Goal: Task Accomplishment & Management: Use online tool/utility

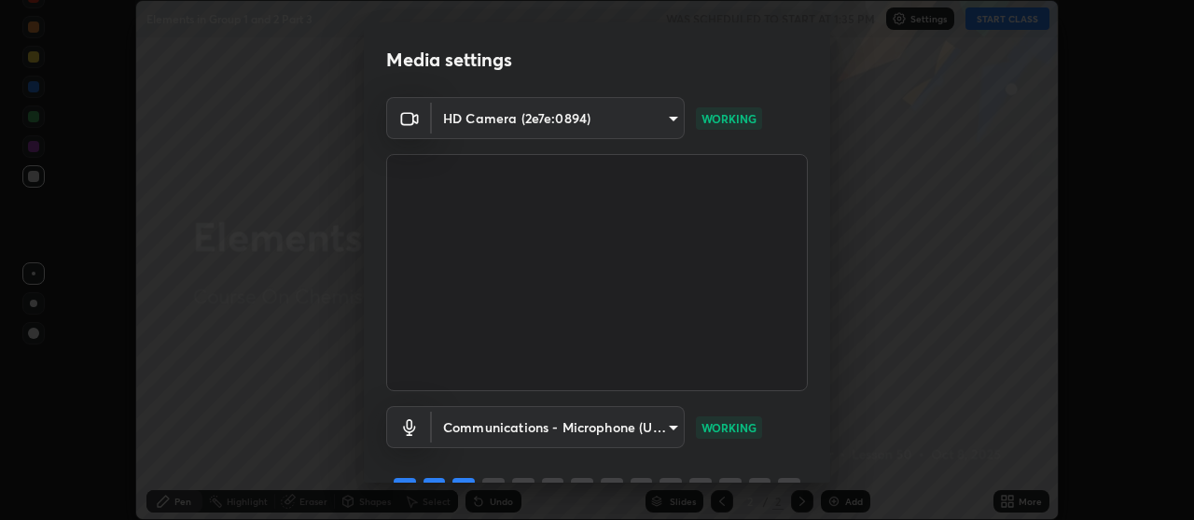
scroll to position [92, 0]
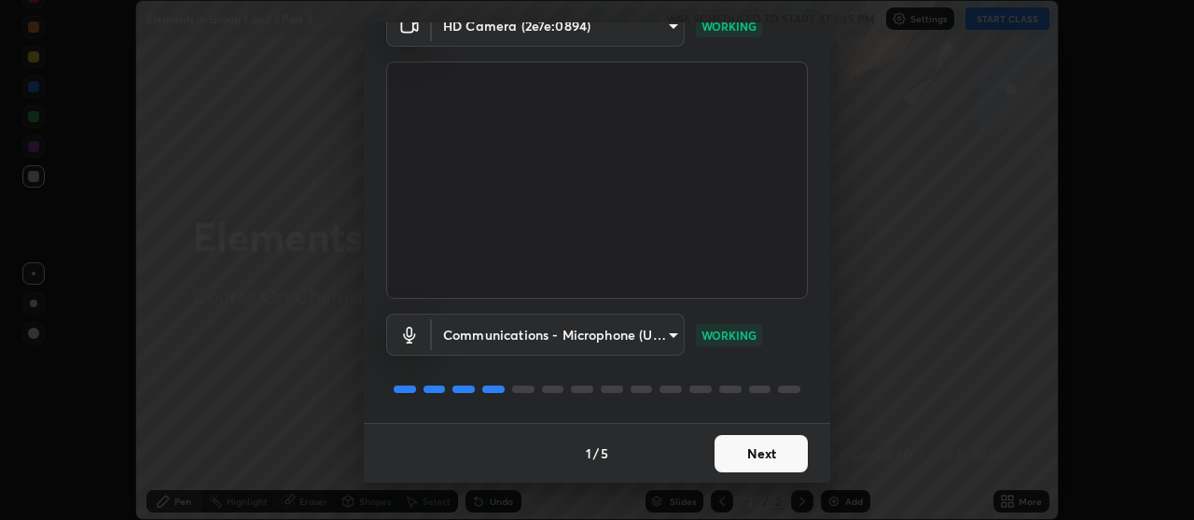
click at [777, 458] on button "Next" at bounding box center [761, 453] width 93 height 37
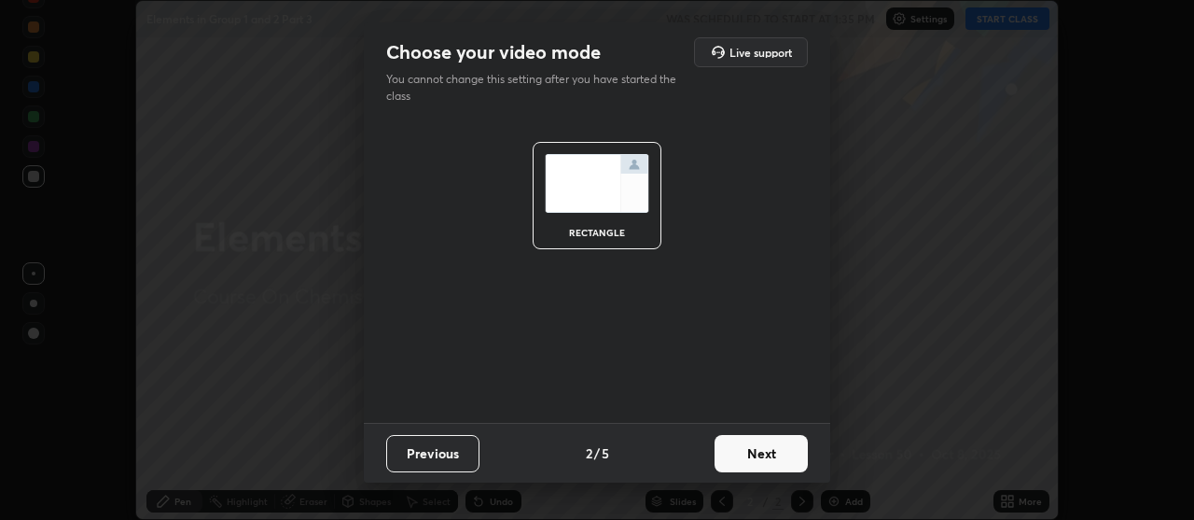
click at [766, 461] on button "Next" at bounding box center [761, 453] width 93 height 37
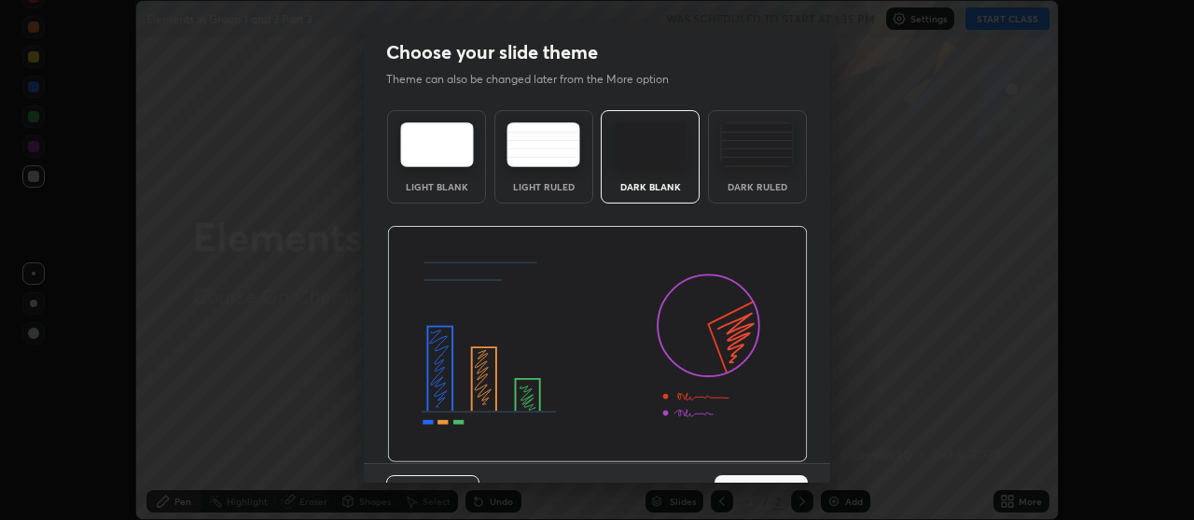
scroll to position [40, 0]
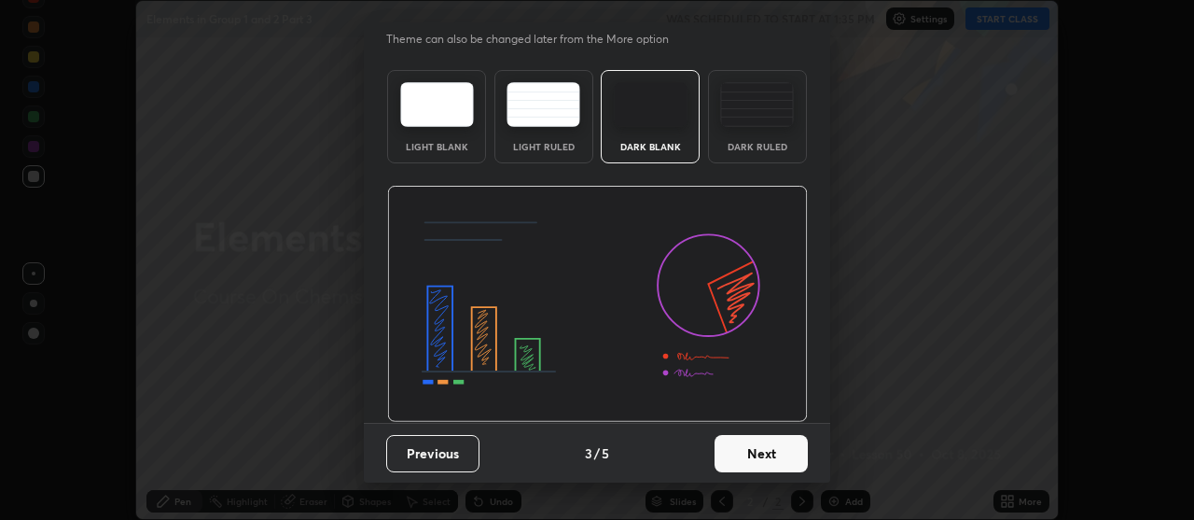
click at [769, 451] on button "Next" at bounding box center [761, 453] width 93 height 37
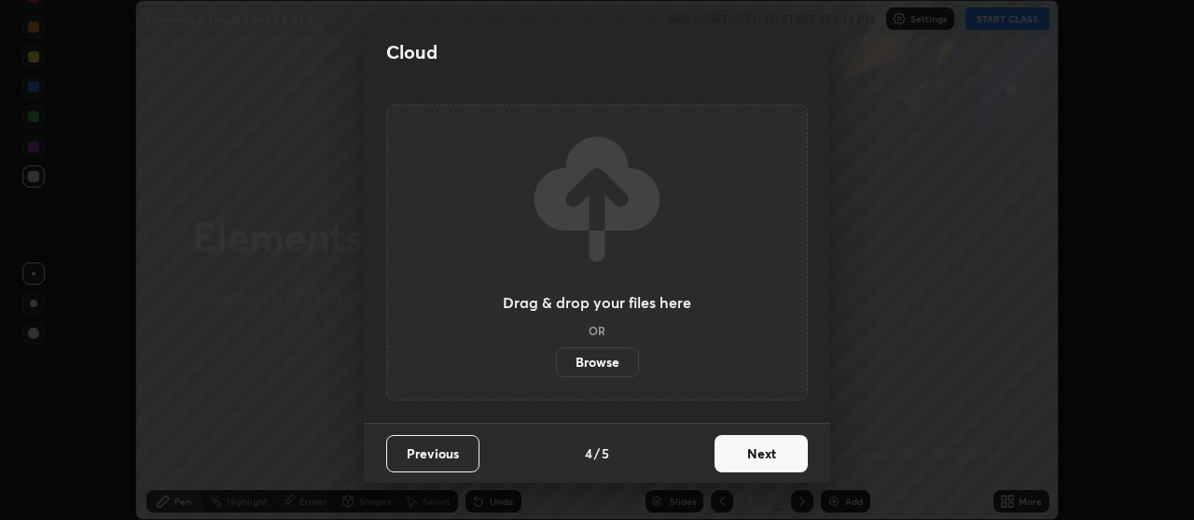
scroll to position [0, 0]
click at [763, 456] on button "Next" at bounding box center [761, 453] width 93 height 37
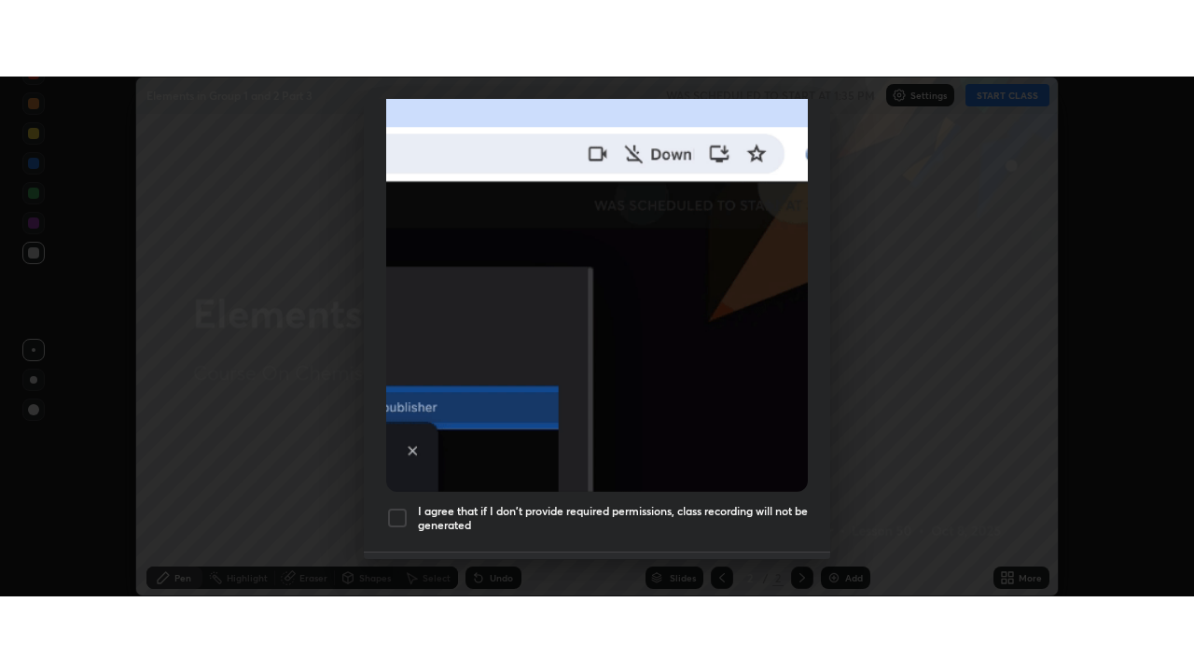
scroll to position [473, 0]
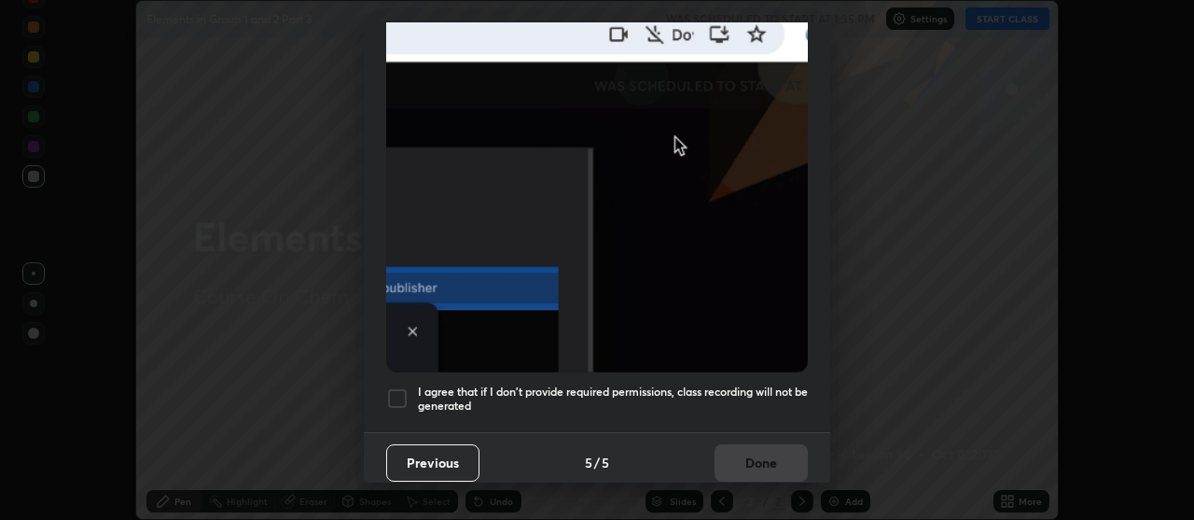
click at [399, 395] on div at bounding box center [397, 398] width 22 height 22
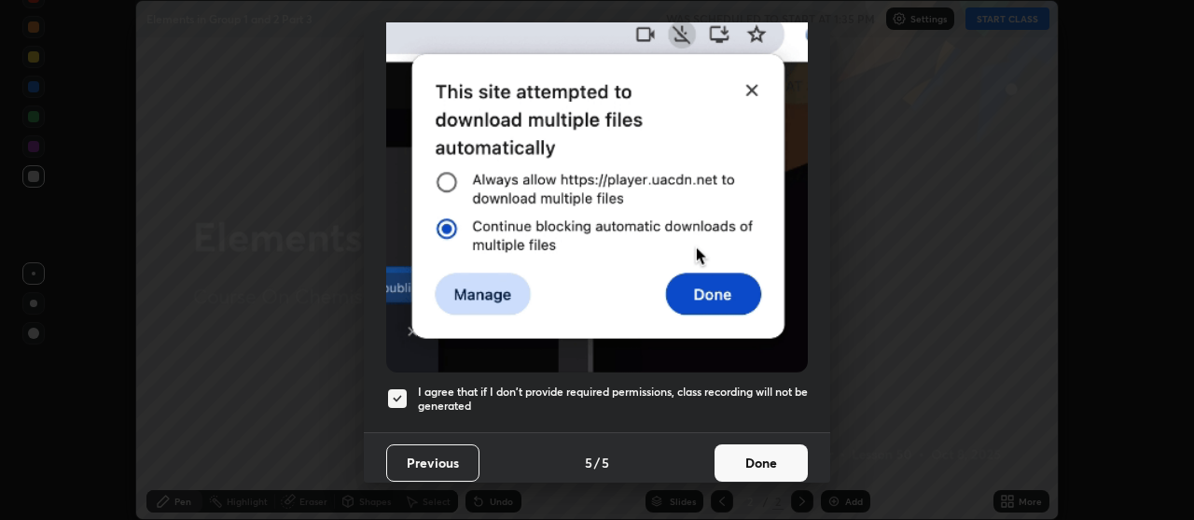
click at [733, 452] on button "Done" at bounding box center [761, 462] width 93 height 37
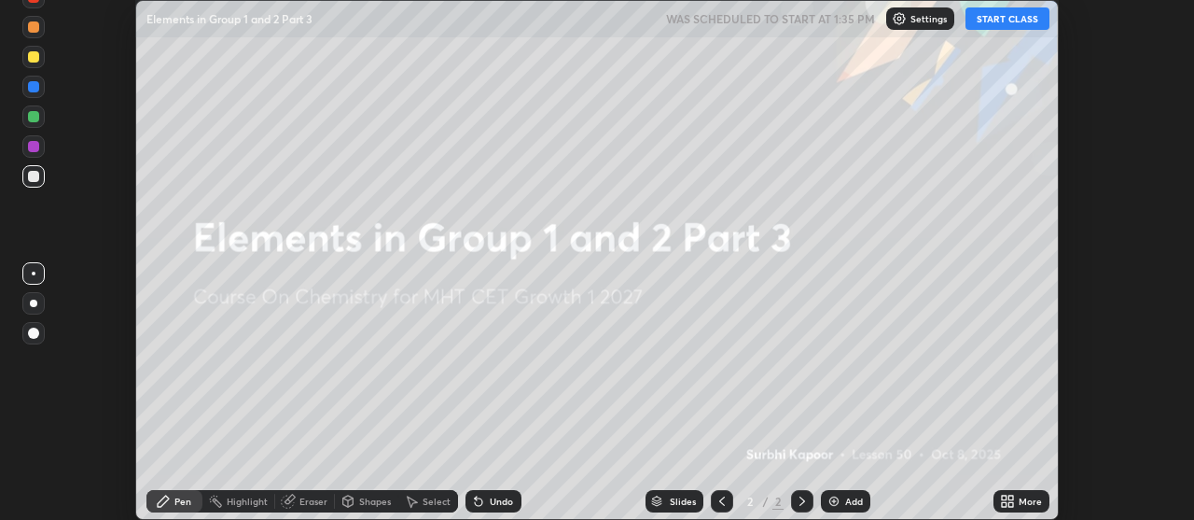
click at [1000, 21] on button "START CLASS" at bounding box center [1008, 18] width 84 height 22
click at [1024, 501] on div "More" at bounding box center [1030, 500] width 23 height 9
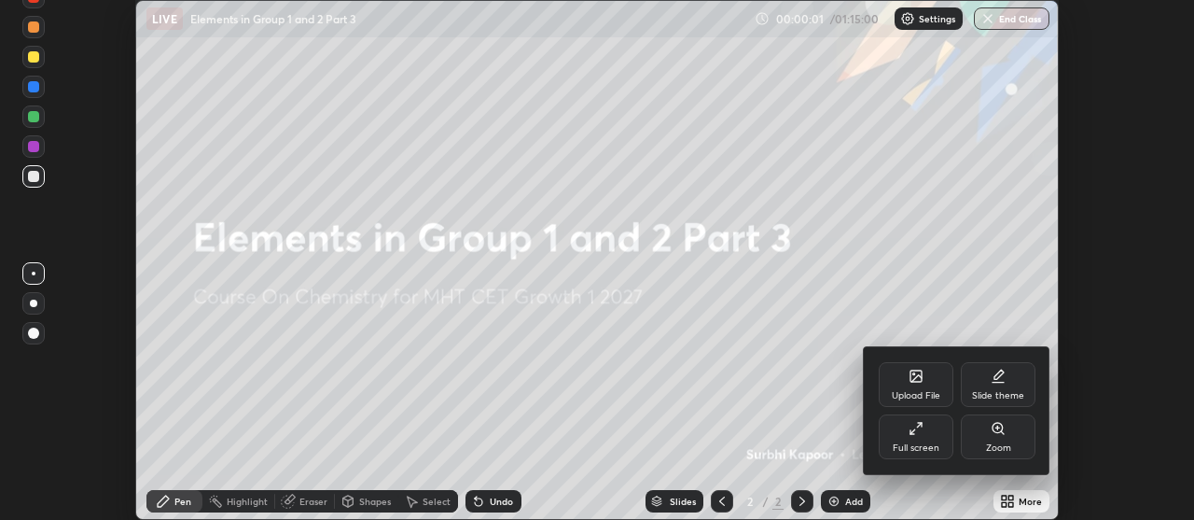
click at [937, 443] on div "Full screen" at bounding box center [916, 447] width 47 height 9
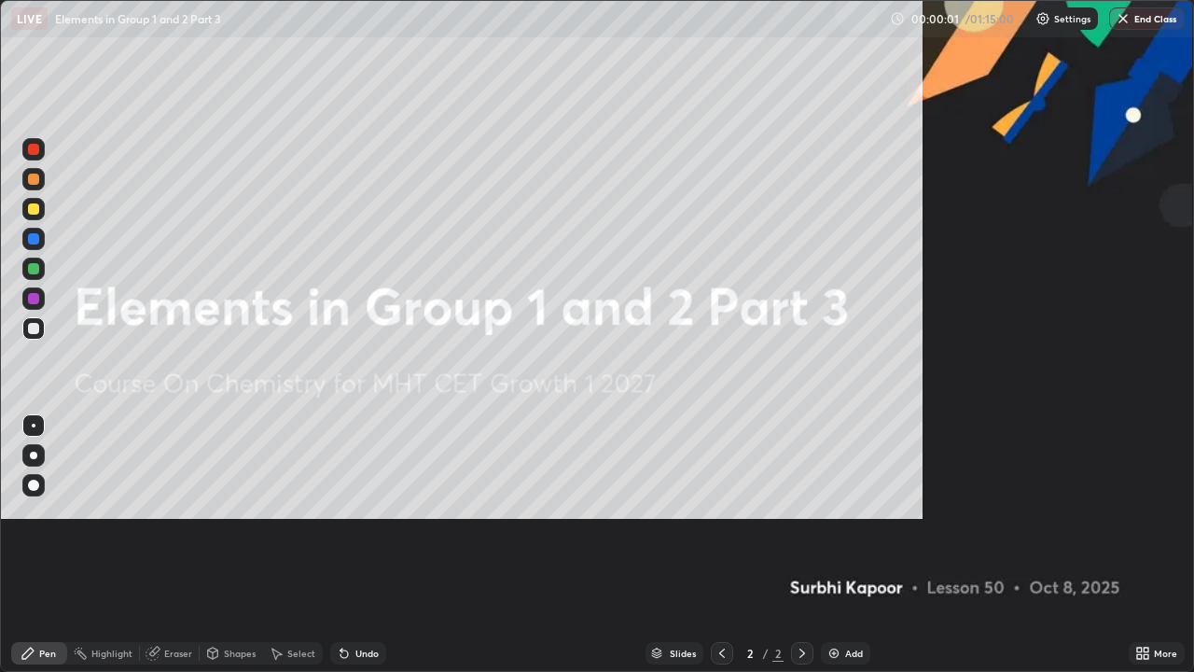
scroll to position [672, 1194]
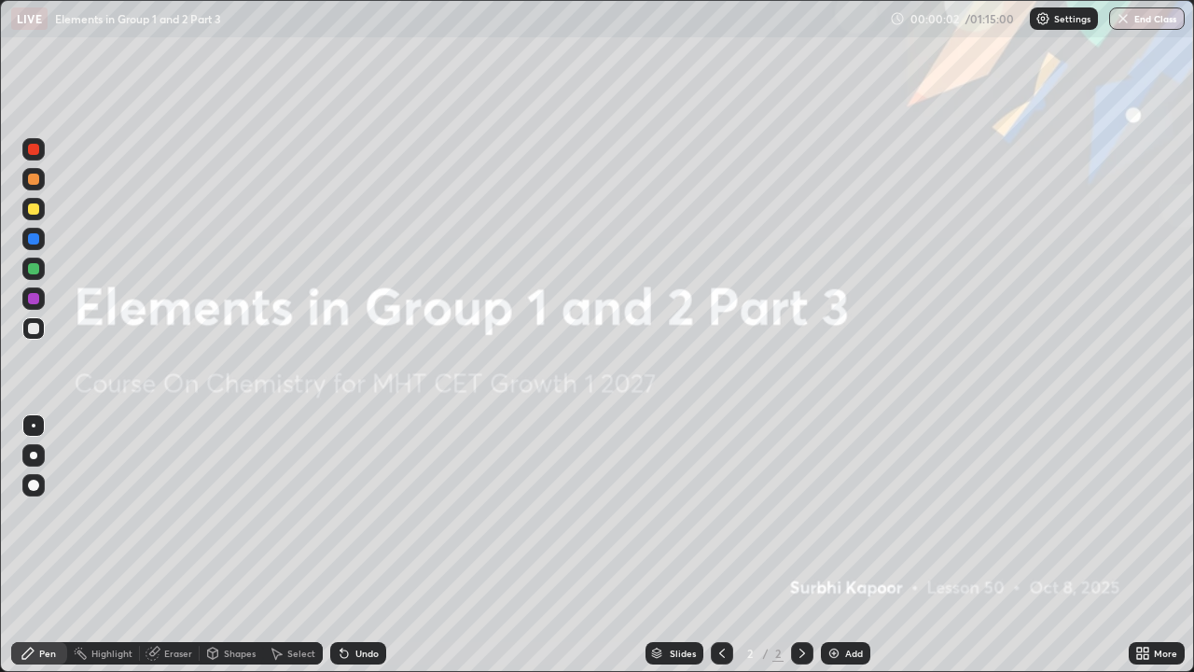
click at [852, 519] on div "Add" at bounding box center [854, 652] width 18 height 9
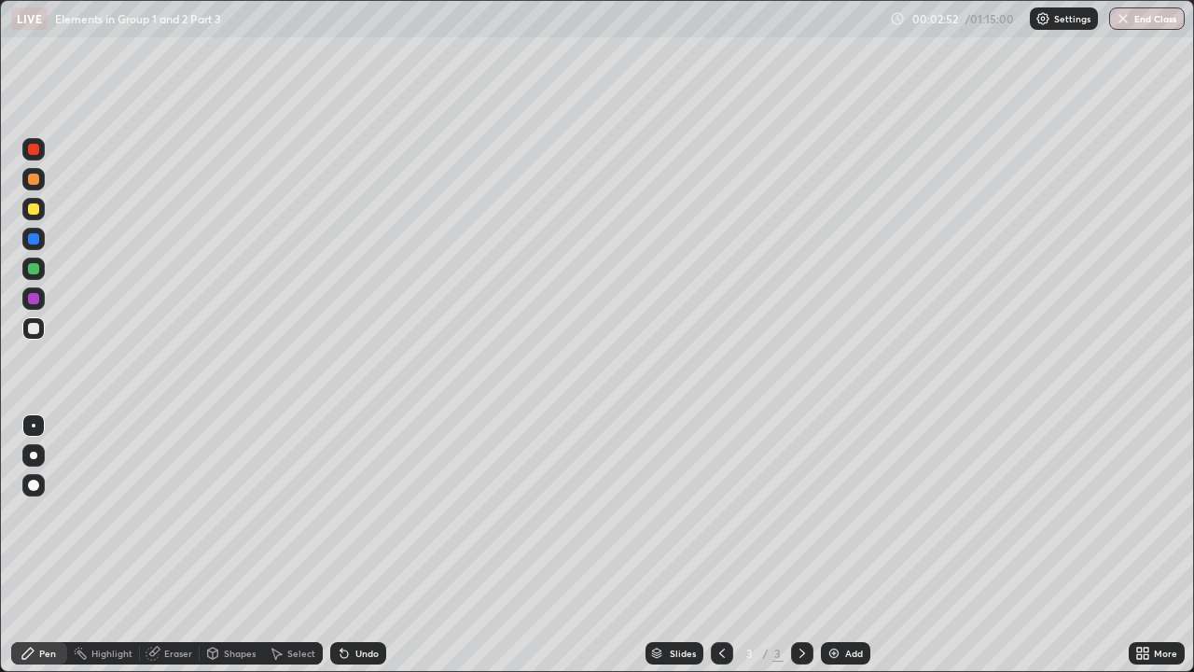
click at [360, 519] on div "Undo" at bounding box center [366, 652] width 23 height 9
click at [362, 519] on div "Undo" at bounding box center [358, 653] width 56 height 22
click at [358, 519] on div "Undo" at bounding box center [366, 652] width 23 height 9
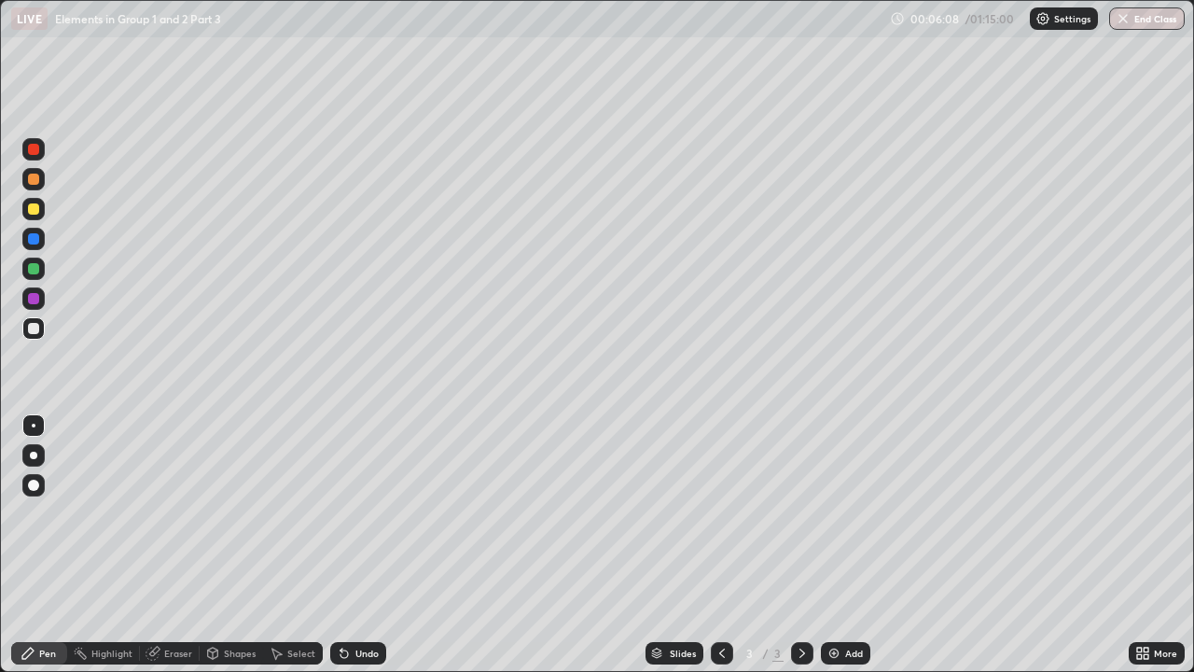
click at [178, 519] on div "Eraser" at bounding box center [170, 653] width 60 height 22
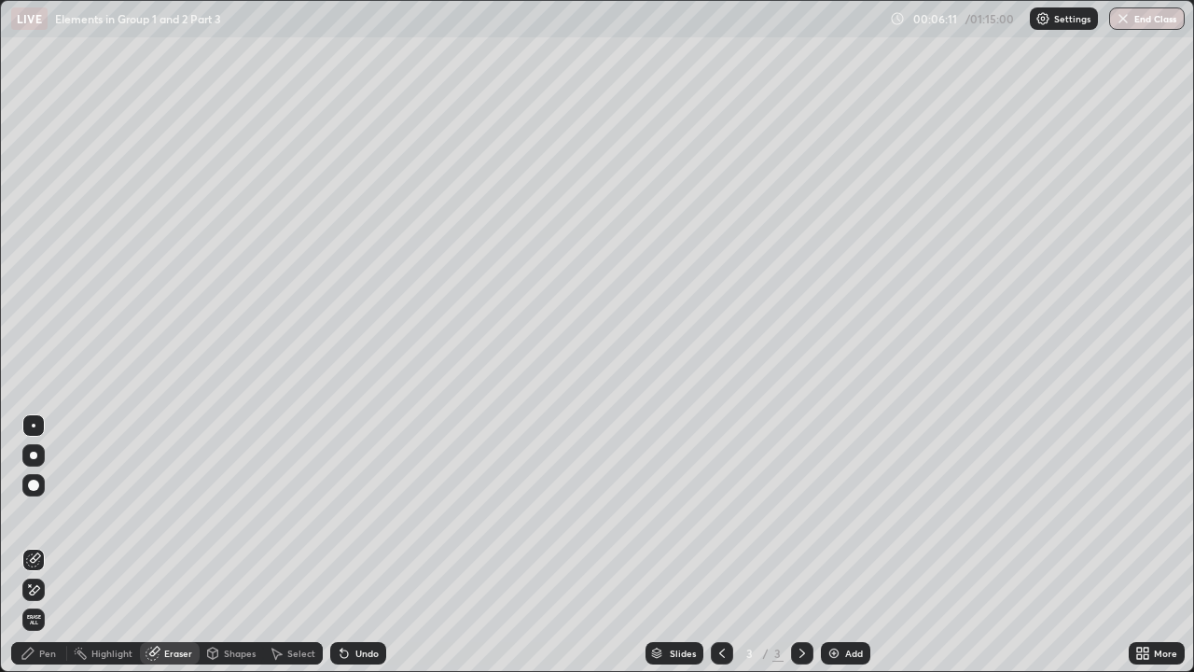
click at [42, 519] on div "Pen" at bounding box center [39, 653] width 56 height 22
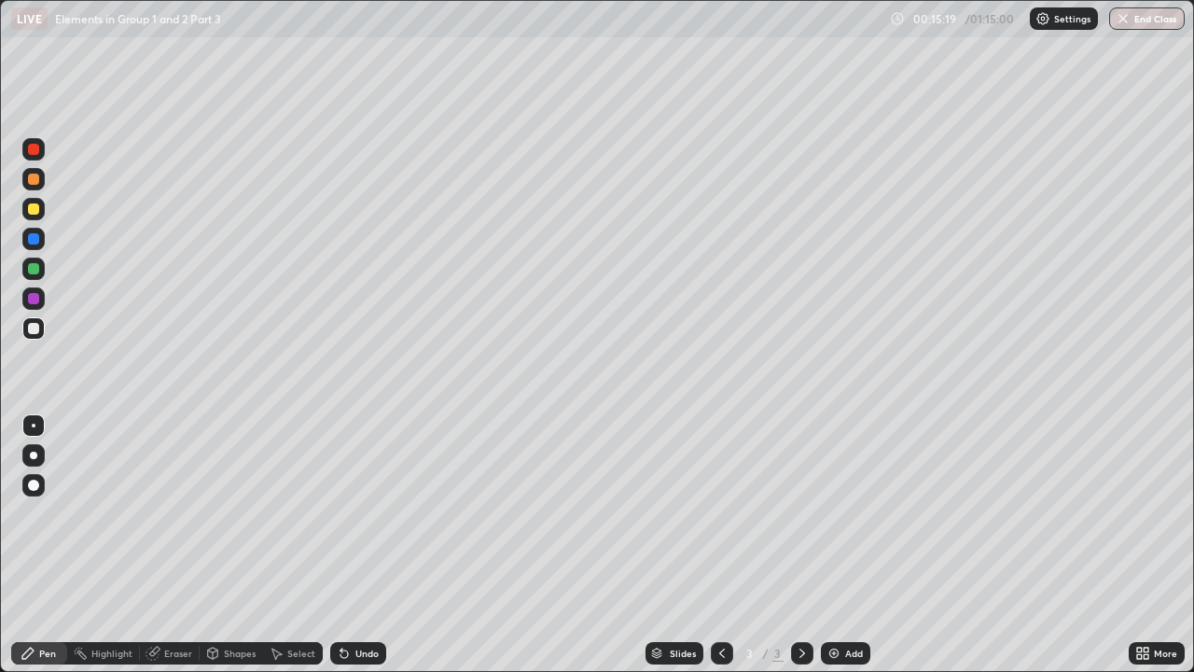
click at [847, 519] on div "Add" at bounding box center [854, 652] width 18 height 9
click at [848, 519] on div "Add" at bounding box center [854, 652] width 18 height 9
click at [729, 519] on div at bounding box center [722, 653] width 22 height 22
click at [725, 519] on div at bounding box center [722, 653] width 22 height 22
click at [838, 519] on img at bounding box center [834, 653] width 15 height 15
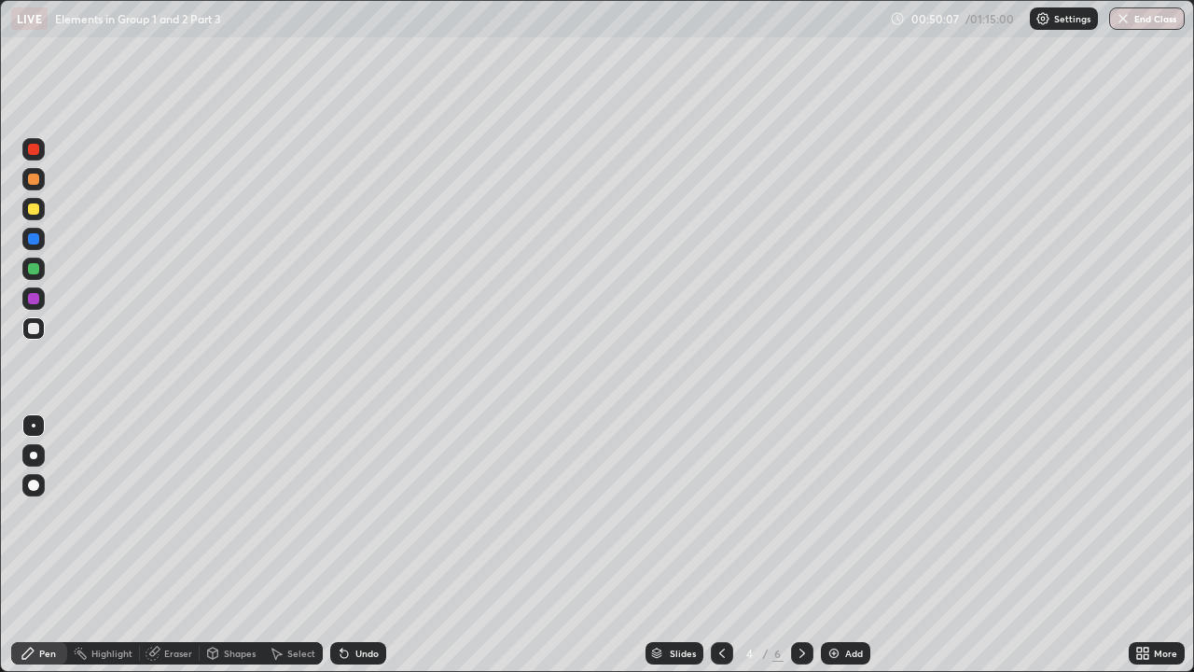
click at [855, 519] on div "Add" at bounding box center [845, 653] width 49 height 22
click at [729, 519] on div at bounding box center [722, 653] width 22 height 22
click at [851, 519] on div "Add" at bounding box center [854, 652] width 18 height 9
click at [845, 519] on div "Add" at bounding box center [854, 652] width 18 height 9
click at [183, 519] on div "Eraser" at bounding box center [170, 653] width 60 height 22
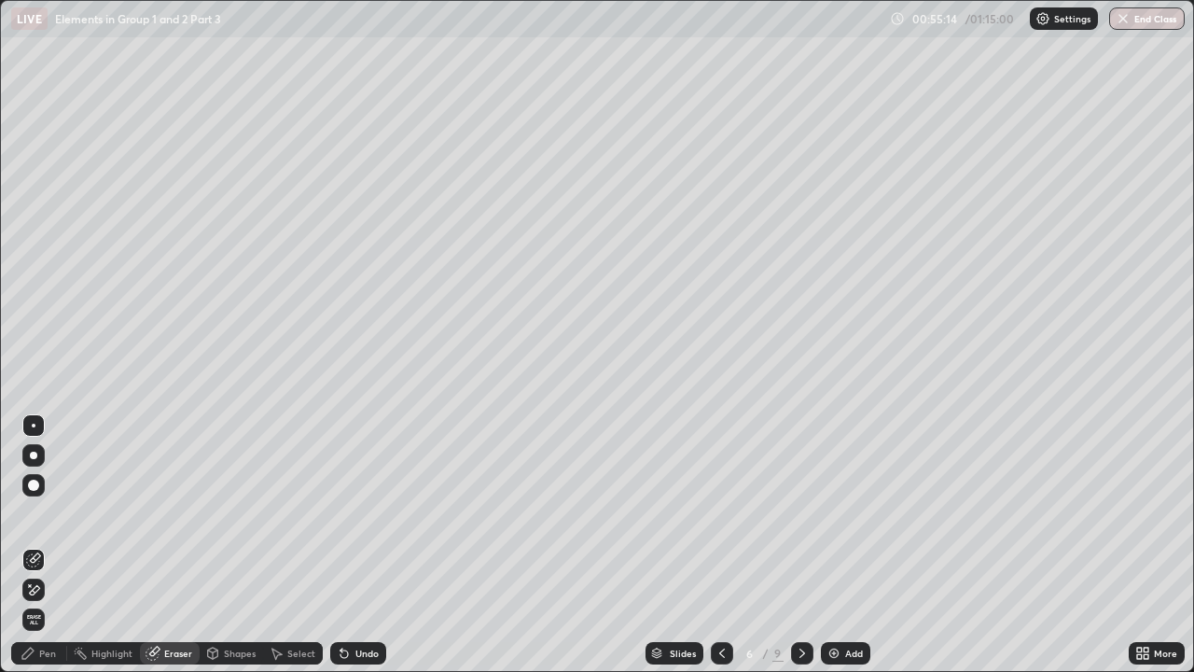
click at [38, 519] on div "Pen" at bounding box center [39, 653] width 56 height 22
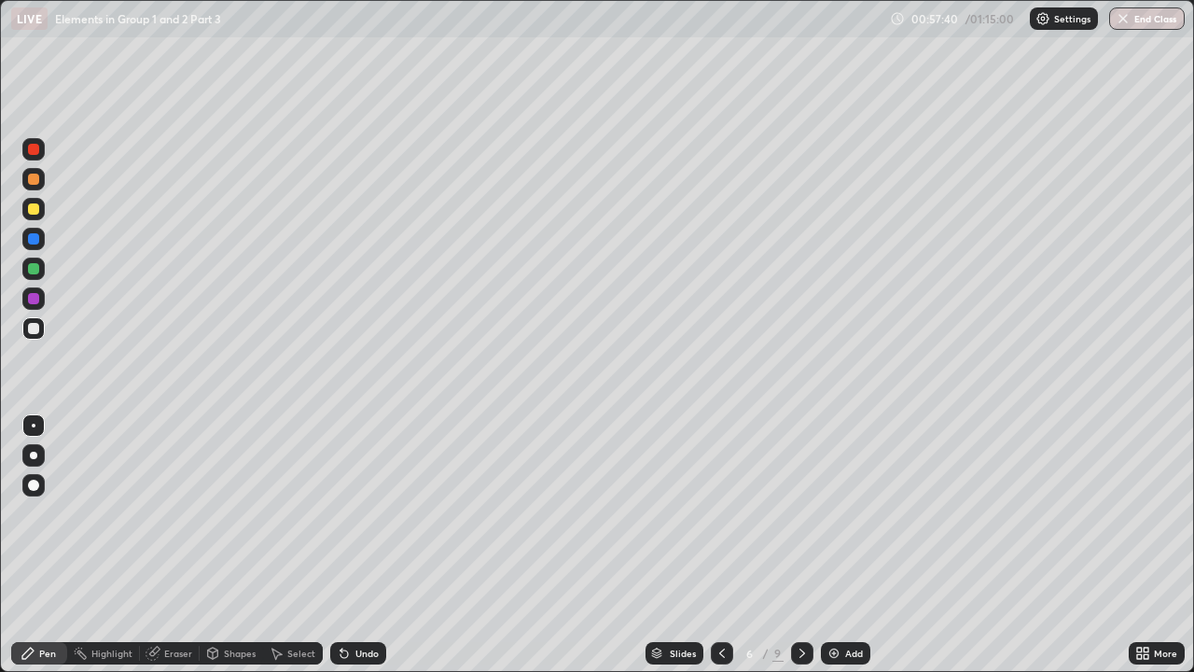
click at [177, 519] on div "Eraser" at bounding box center [178, 652] width 28 height 9
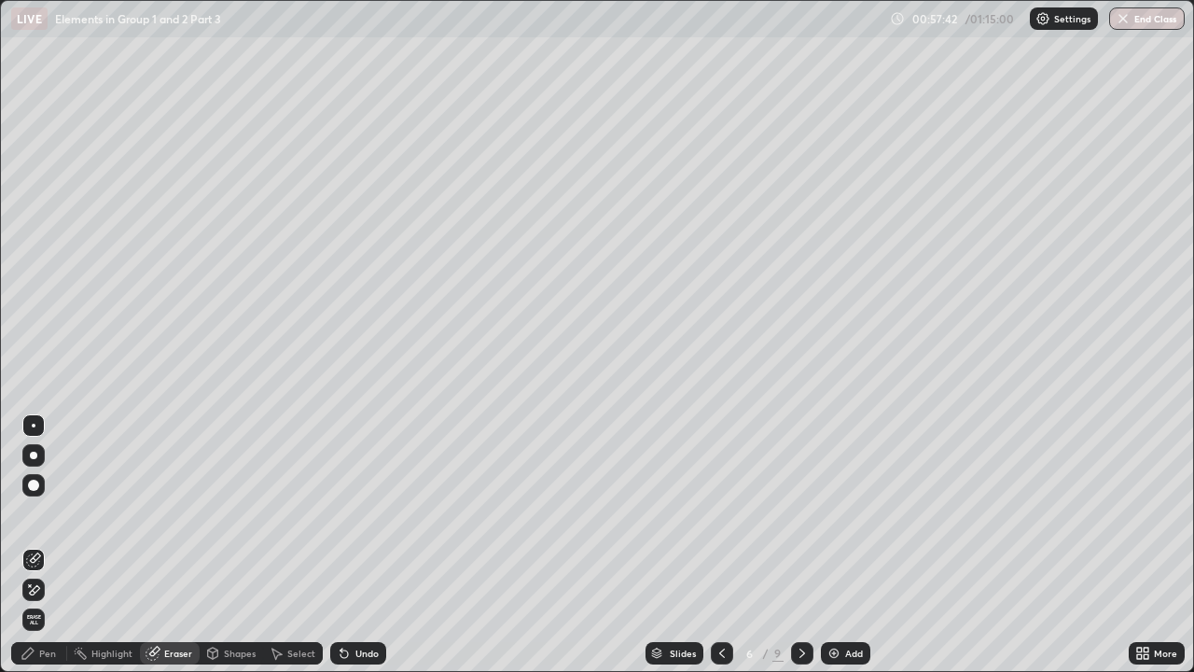
click at [39, 519] on div "Pen" at bounding box center [47, 652] width 17 height 9
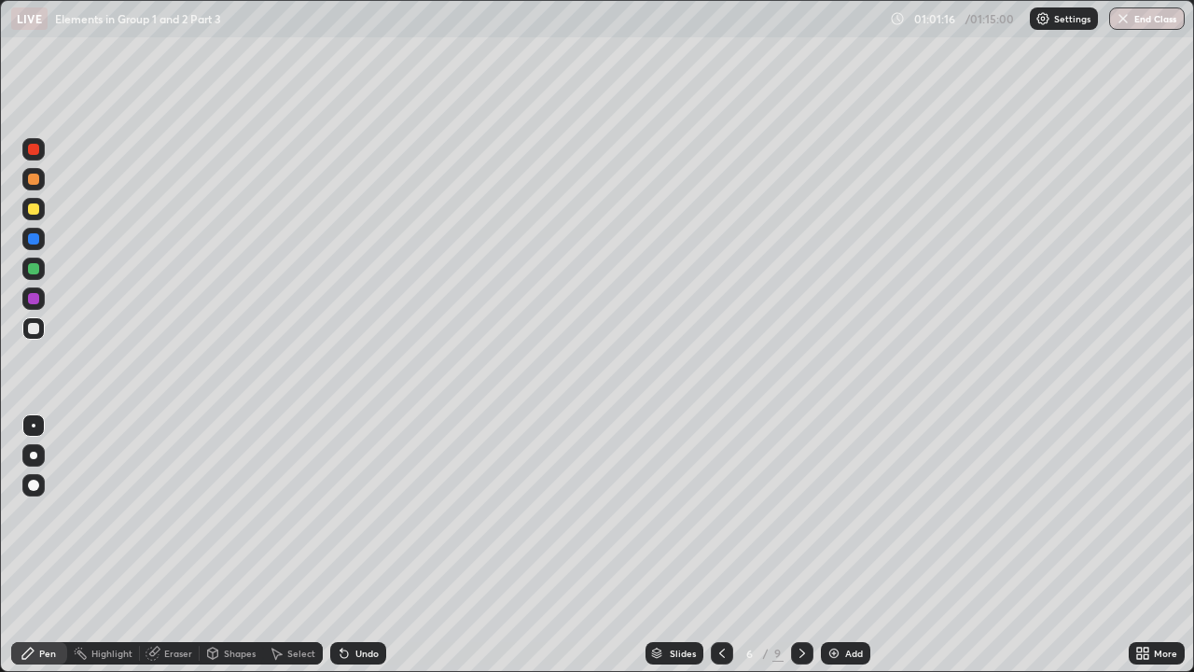
click at [848, 519] on div "Add" at bounding box center [845, 653] width 49 height 22
click at [845, 519] on div "Add" at bounding box center [854, 652] width 18 height 9
click at [360, 519] on div "Undo" at bounding box center [358, 653] width 56 height 22
click at [366, 519] on div "Undo" at bounding box center [358, 653] width 56 height 22
click at [369, 519] on div "Undo" at bounding box center [358, 653] width 56 height 22
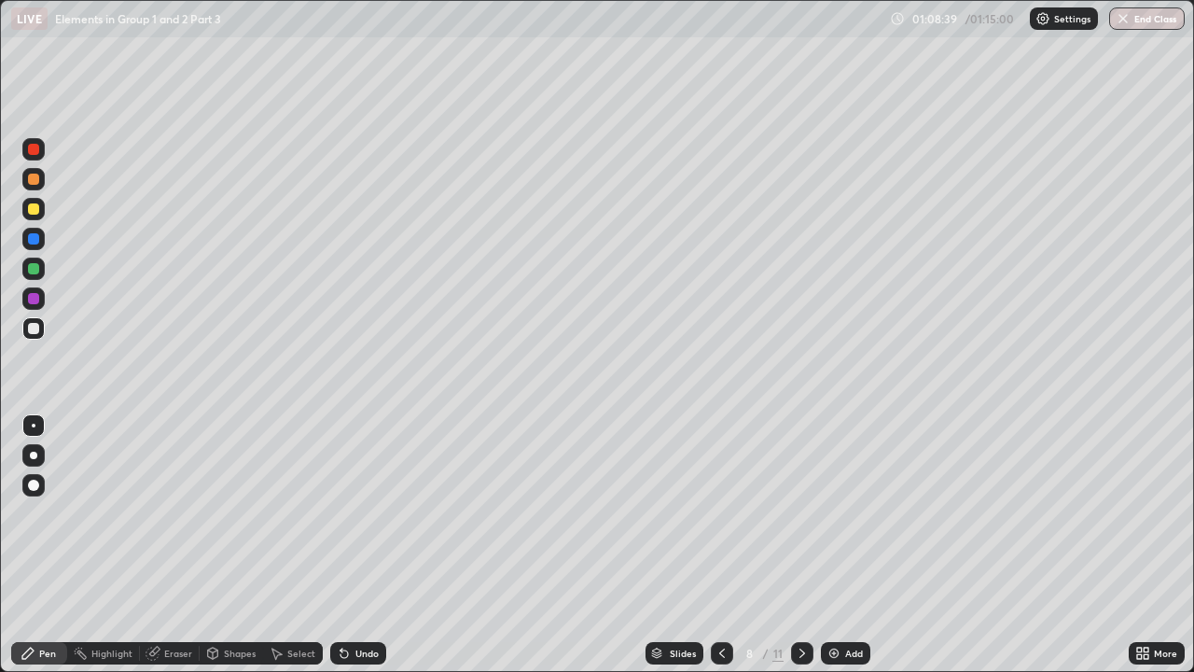
click at [369, 519] on div "Undo" at bounding box center [358, 653] width 56 height 22
click at [373, 519] on div "Undo" at bounding box center [358, 653] width 56 height 22
click at [374, 519] on div "Undo" at bounding box center [358, 653] width 56 height 22
click at [378, 519] on div "Undo" at bounding box center [358, 653] width 56 height 22
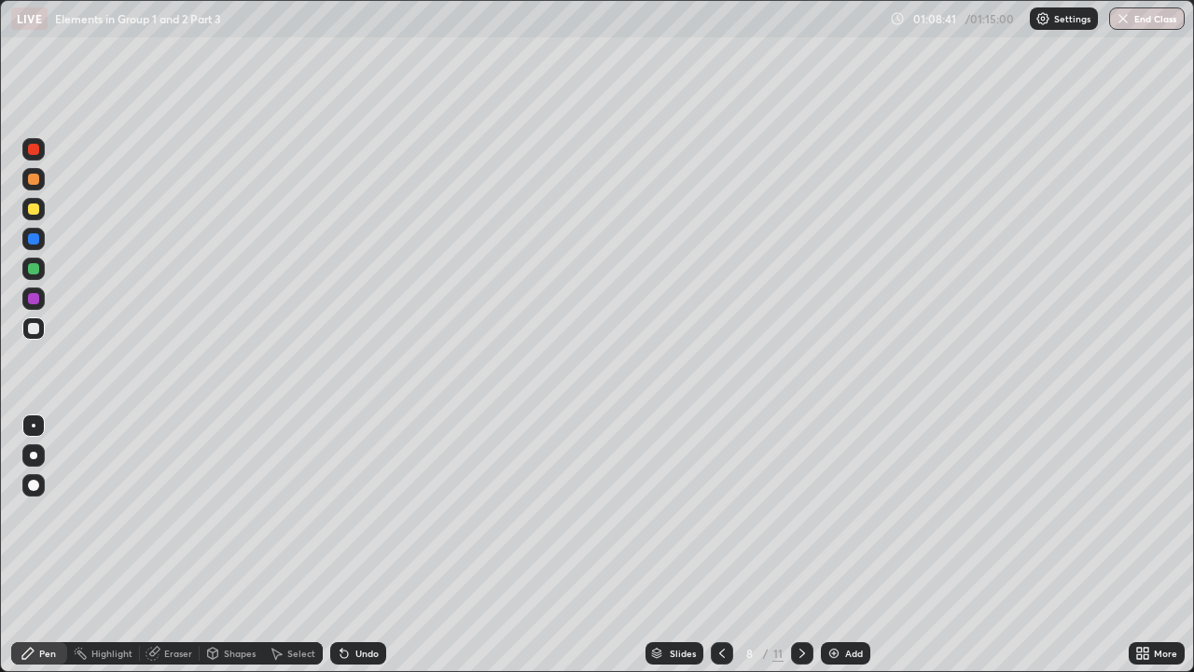
click at [379, 519] on div "Undo" at bounding box center [358, 653] width 56 height 22
click at [174, 519] on div "Eraser" at bounding box center [178, 652] width 28 height 9
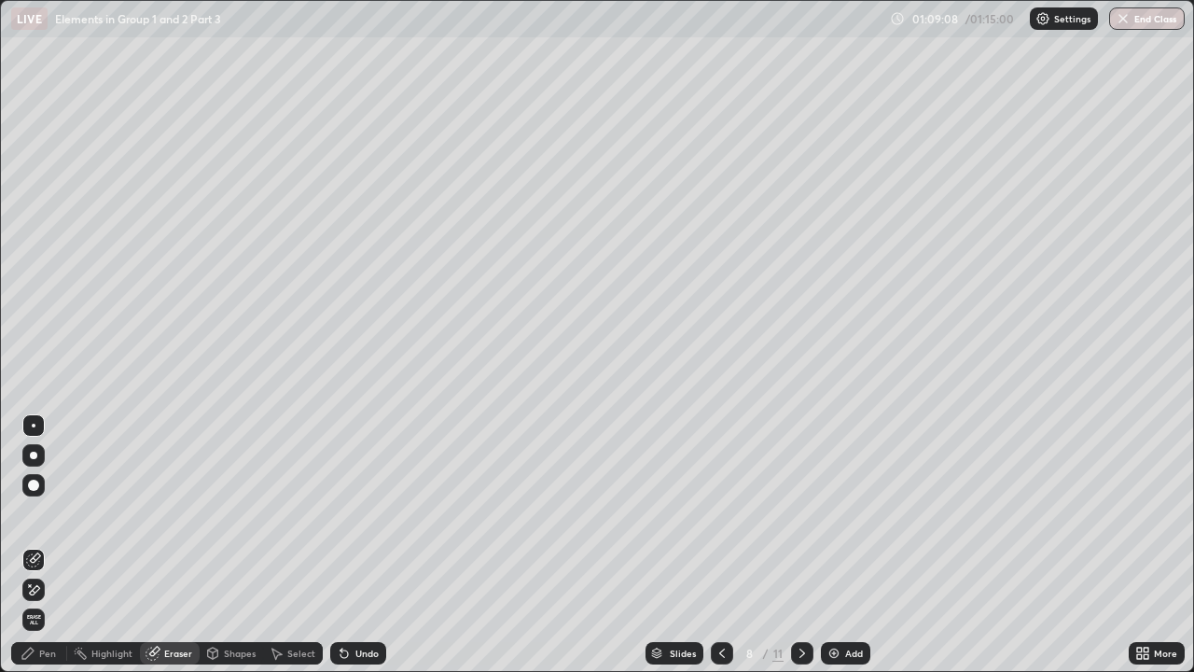
click at [48, 519] on div "Pen" at bounding box center [47, 652] width 17 height 9
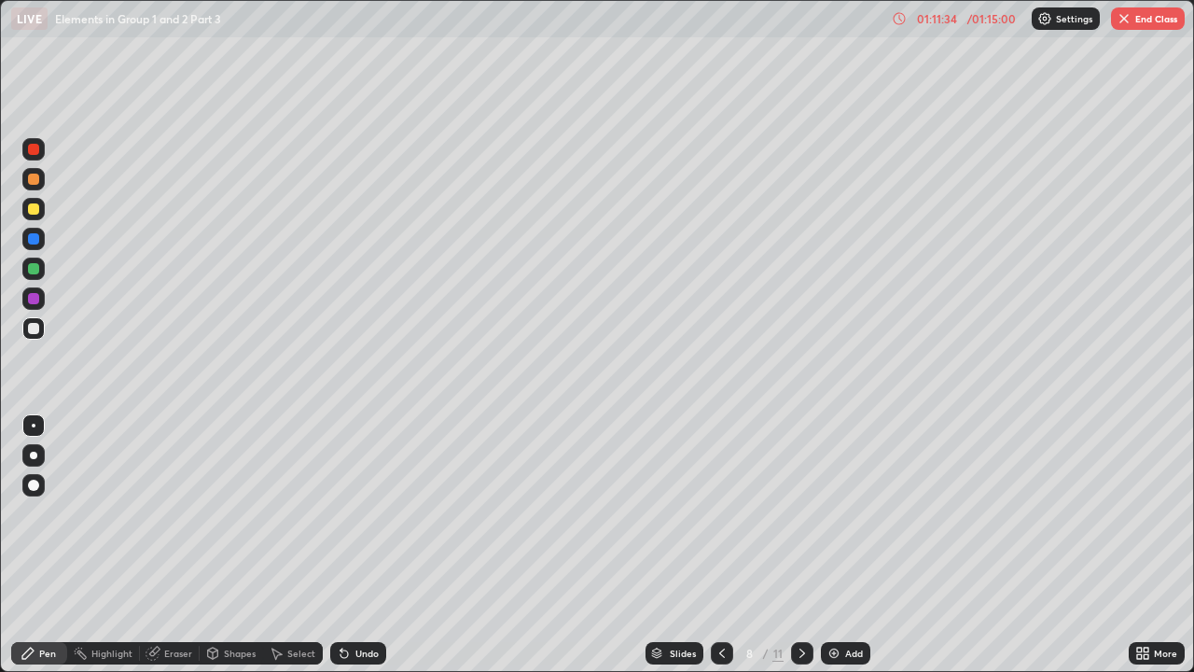
click at [1151, 22] on button "End Class" at bounding box center [1148, 18] width 74 height 22
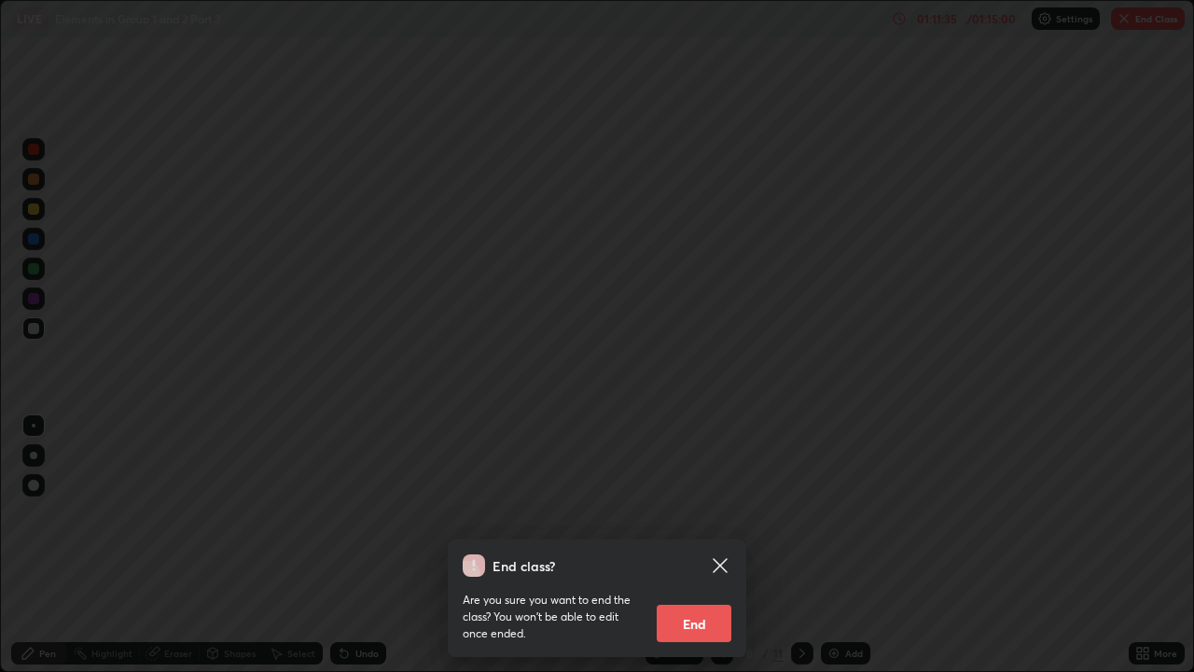
click at [706, 519] on button "End" at bounding box center [694, 622] width 75 height 37
